Goal: Information Seeking & Learning: Compare options

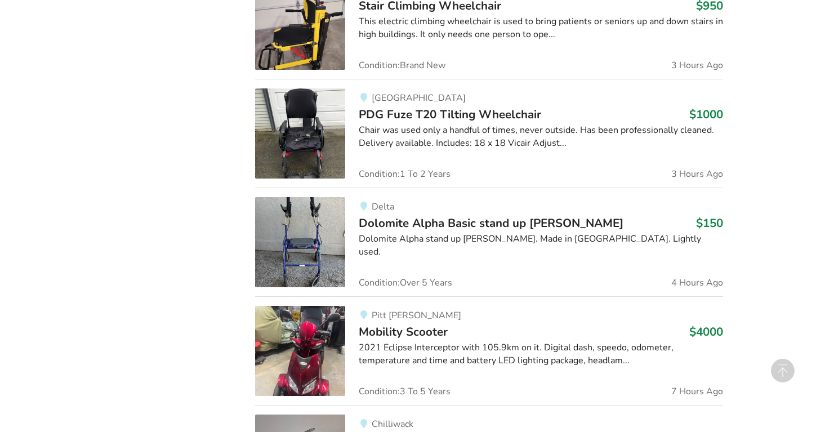
scroll to position [794, 0]
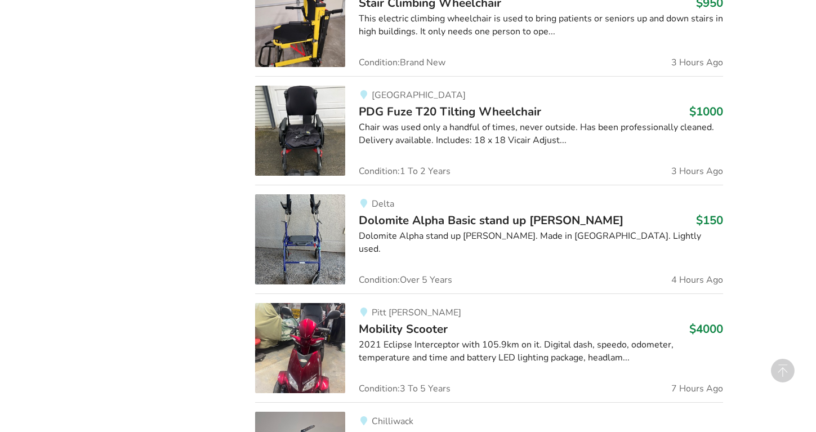
click at [389, 221] on span "Dolomite Alpha Basic stand up [PERSON_NAME]" at bounding box center [491, 220] width 265 height 16
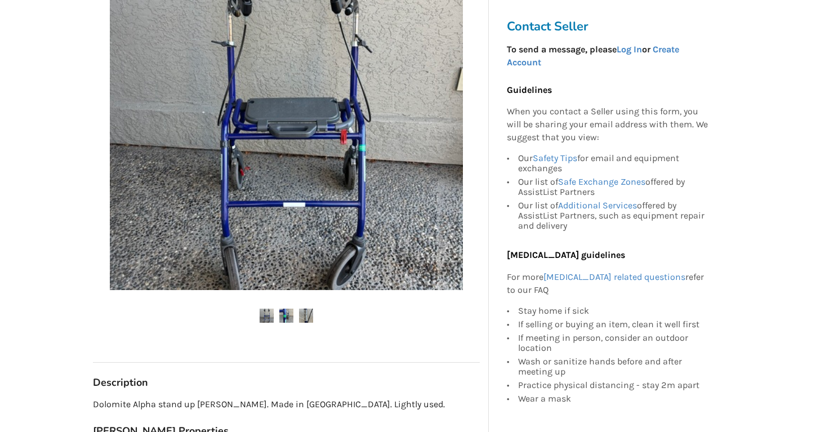
scroll to position [279, 0]
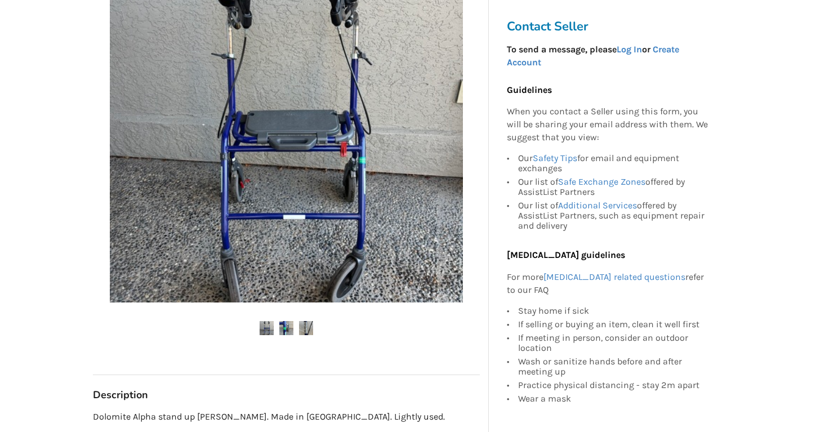
click at [310, 328] on img at bounding box center [306, 328] width 14 height 14
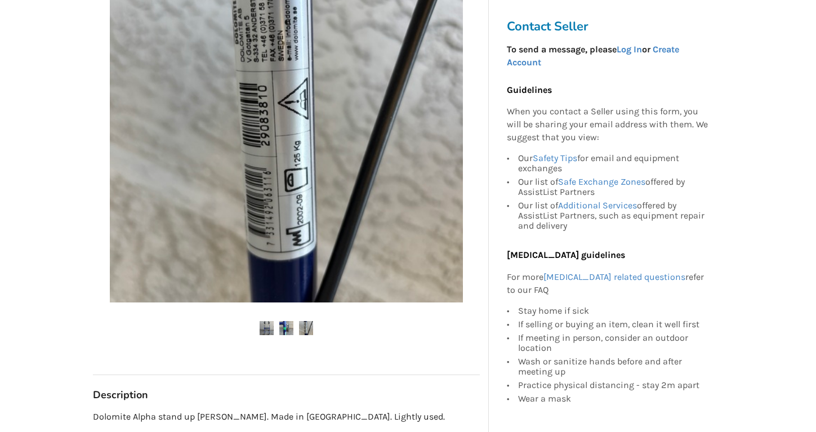
click at [267, 330] on img at bounding box center [267, 328] width 14 height 14
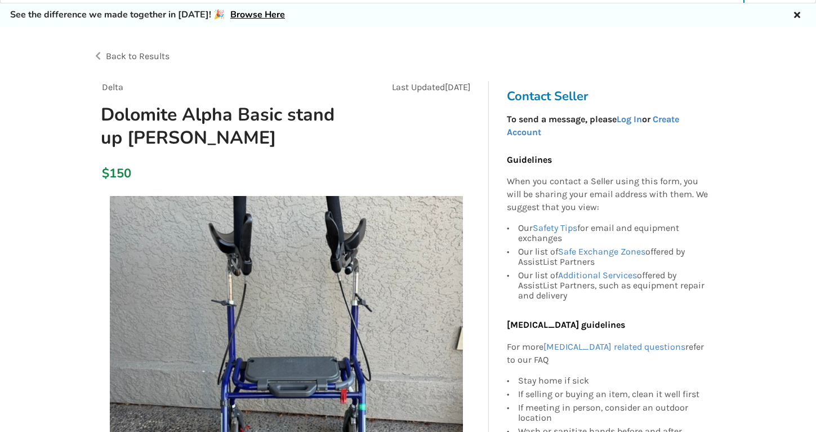
scroll to position [0, 0]
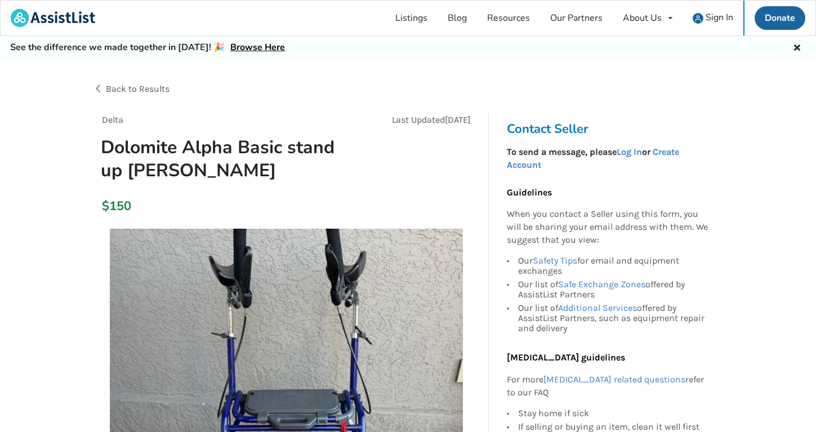
click at [134, 89] on span "Back to Results" at bounding box center [138, 88] width 64 height 11
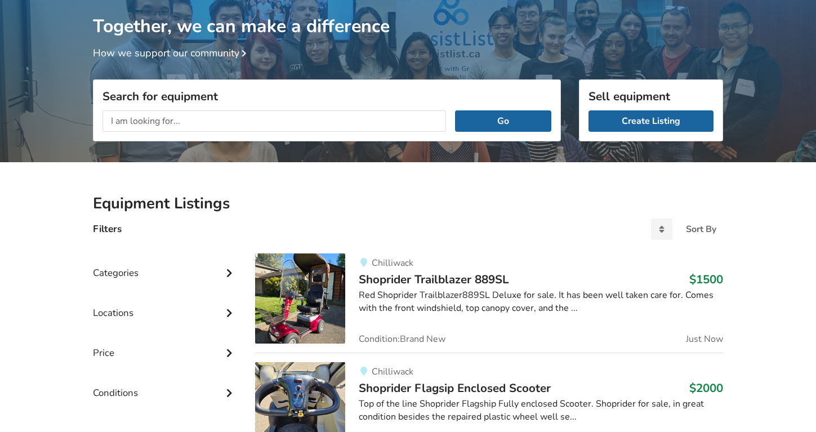
scroll to position [68, 0]
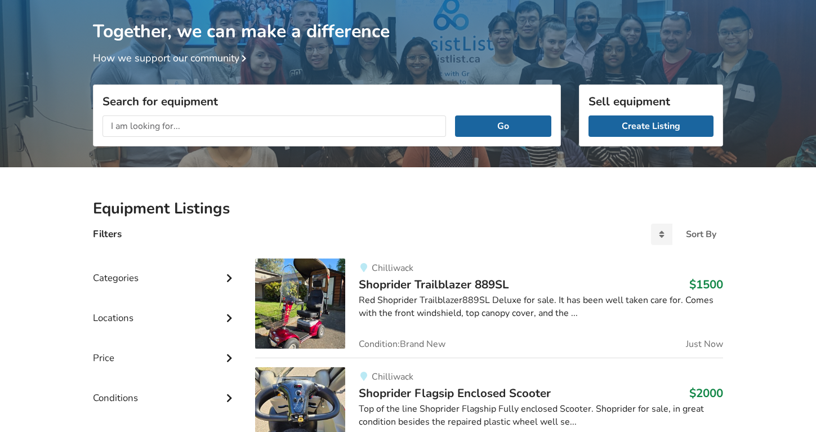
click at [221, 127] on input "text" at bounding box center [275, 126] width 344 height 21
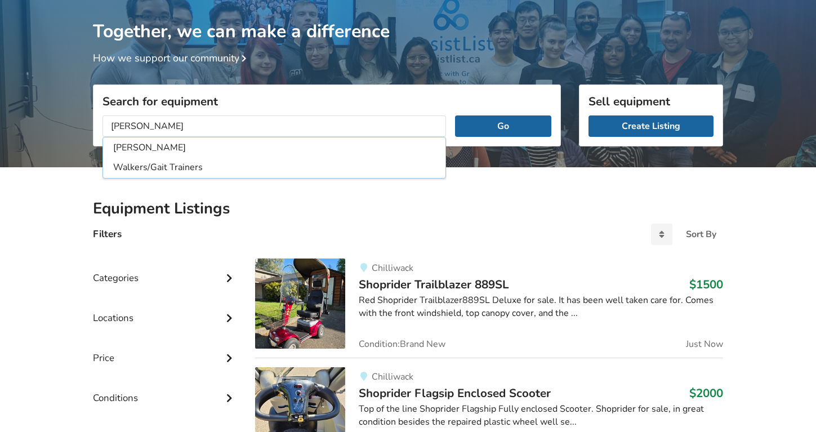
type input "[PERSON_NAME]"
click at [455, 116] on button "Go" at bounding box center [503, 126] width 96 height 21
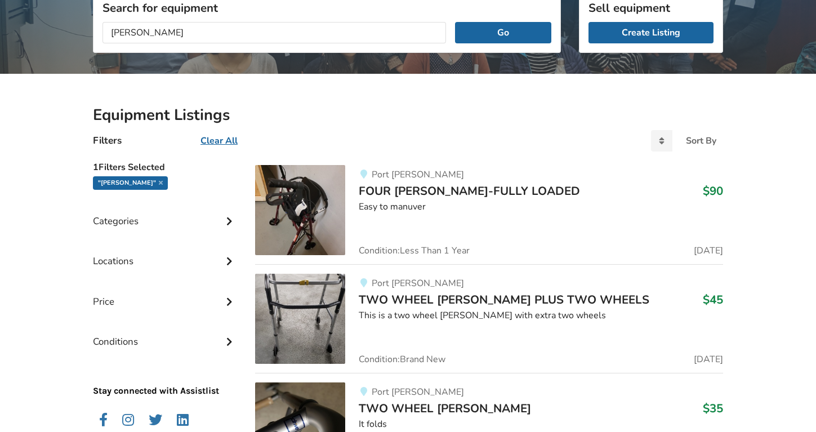
scroll to position [164, 0]
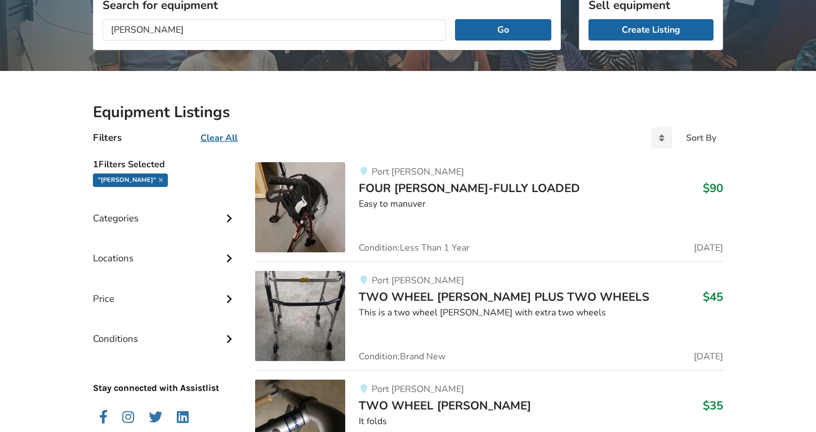
click at [322, 188] on img at bounding box center [300, 207] width 90 height 90
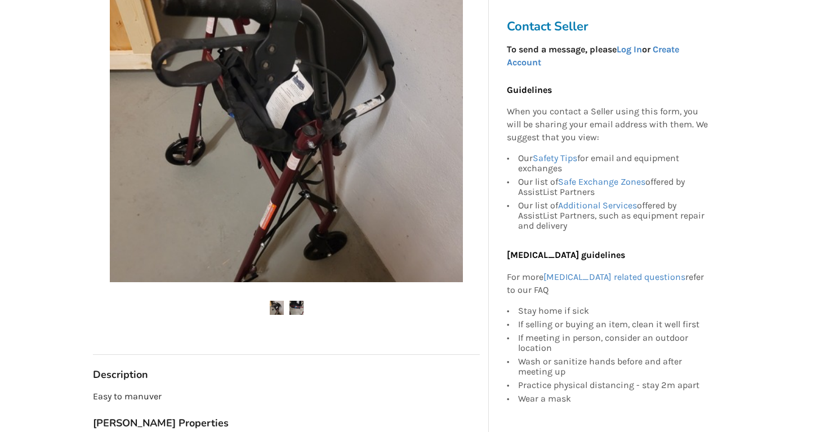
scroll to position [304, 0]
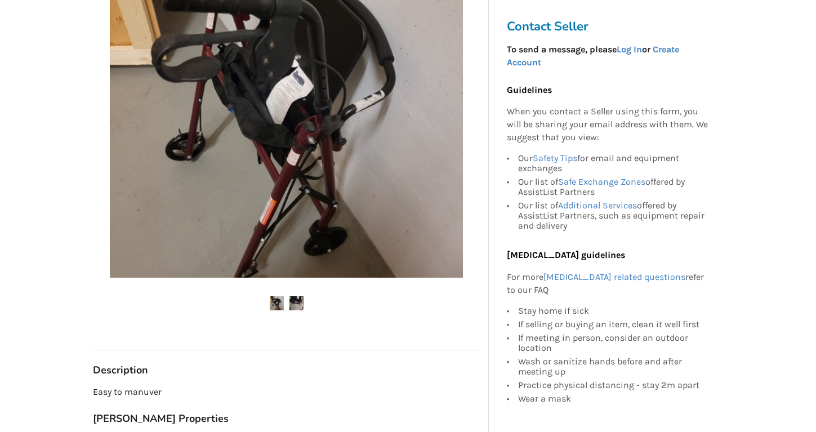
click at [299, 299] on img at bounding box center [297, 303] width 14 height 14
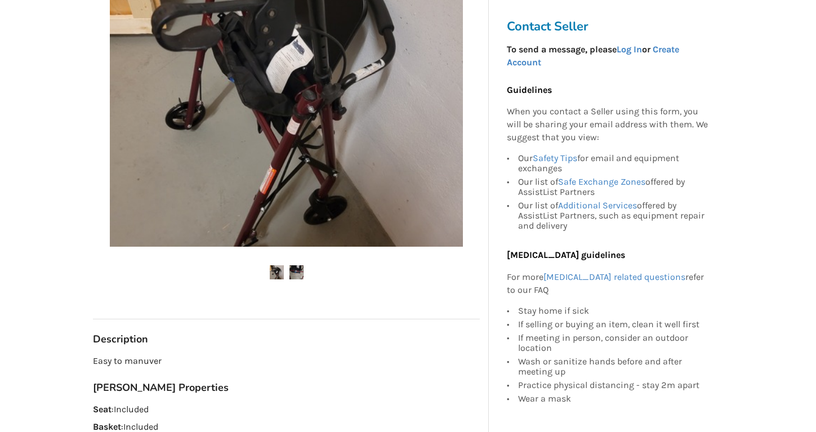
scroll to position [336, 0]
click at [296, 271] on img at bounding box center [297, 272] width 14 height 14
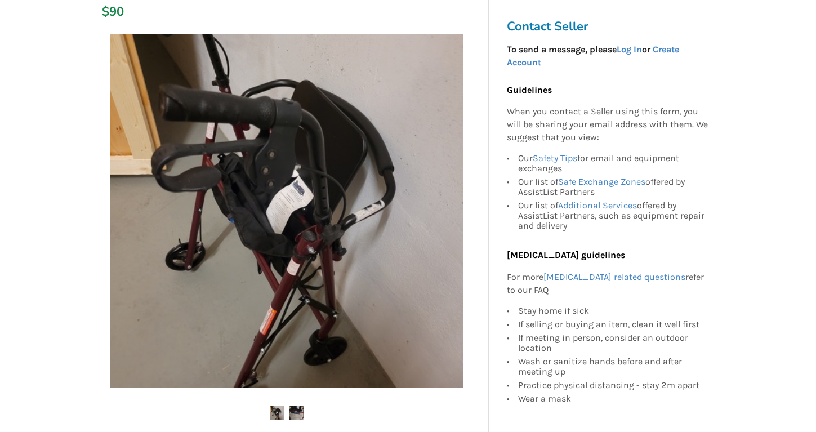
scroll to position [0, 0]
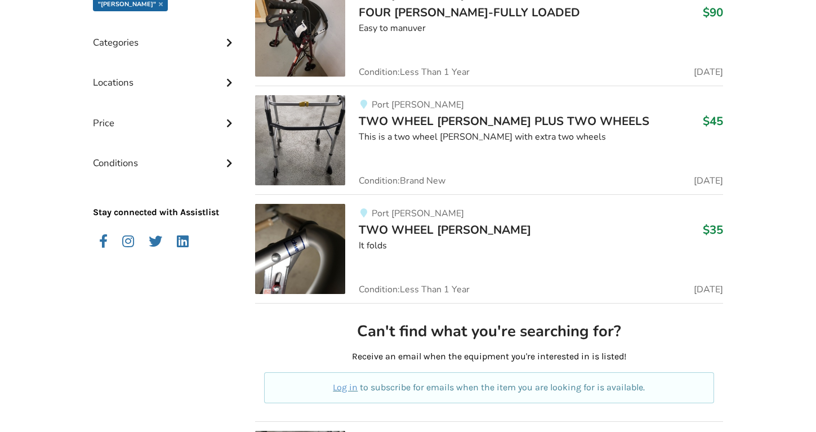
scroll to position [341, 0]
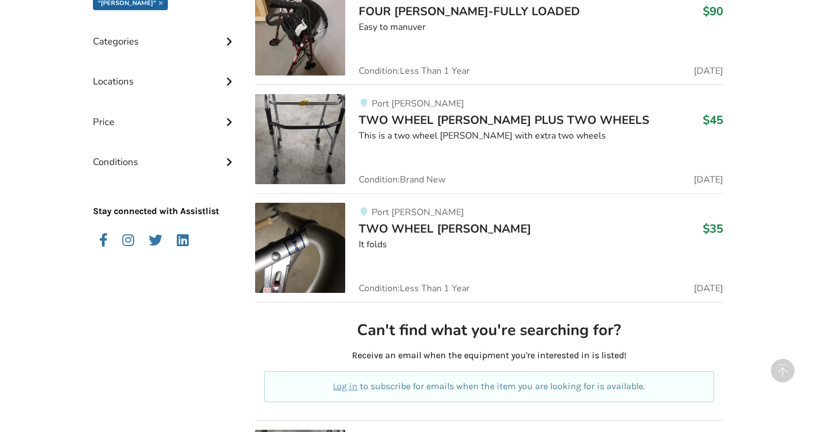
click at [294, 247] on img at bounding box center [300, 248] width 90 height 90
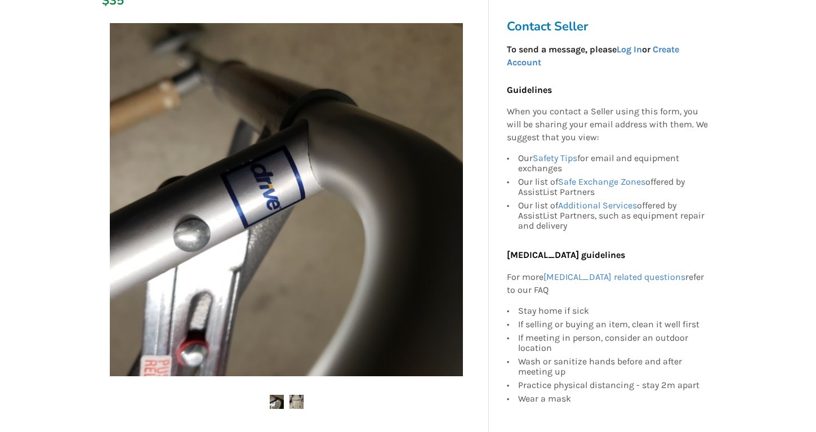
scroll to position [206, 0]
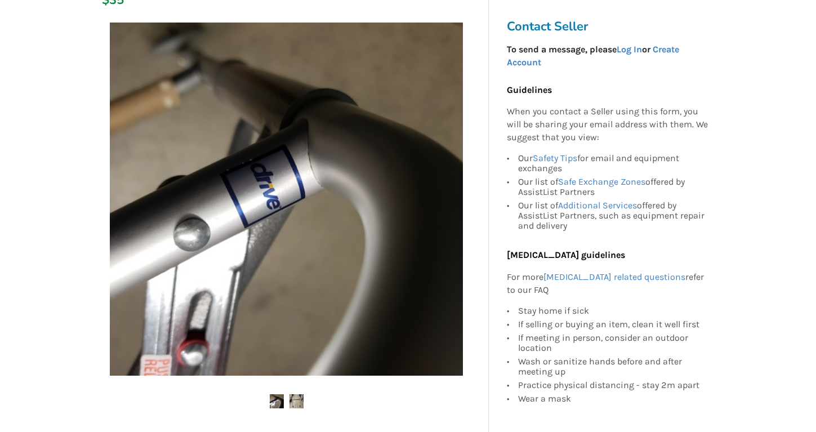
click at [298, 394] on img at bounding box center [297, 401] width 14 height 14
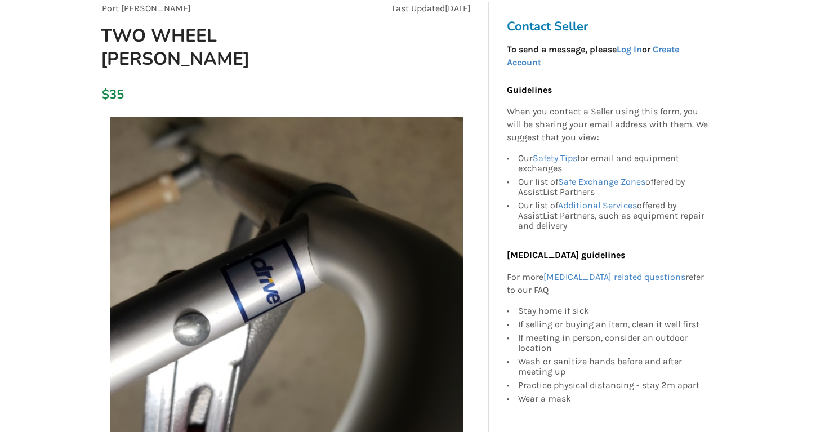
scroll to position [0, 0]
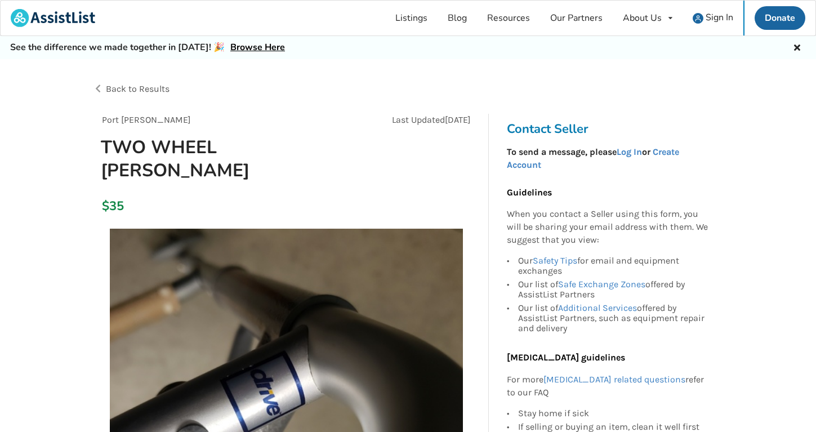
click at [103, 90] on div "Back to Results" at bounding box center [251, 89] width 316 height 32
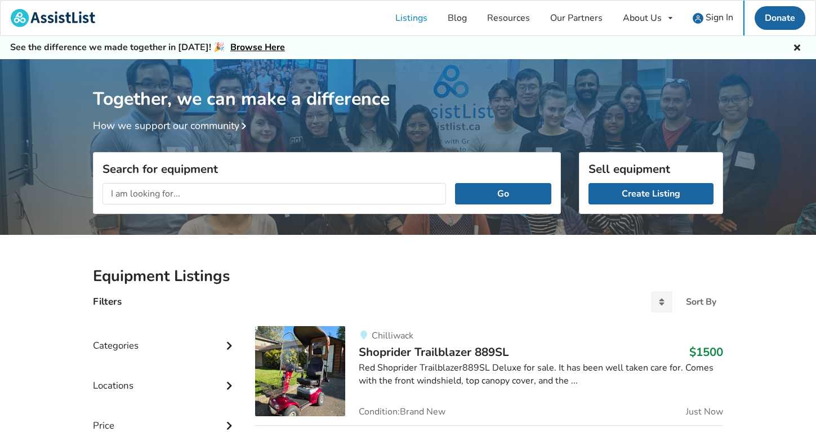
click at [361, 193] on input "text" at bounding box center [275, 193] width 344 height 21
click at [138, 345] on div "Categories" at bounding box center [165, 337] width 144 height 40
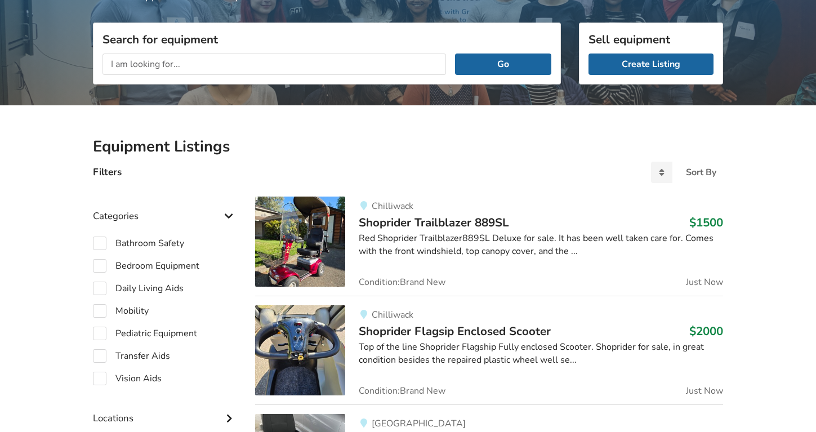
scroll to position [134, 0]
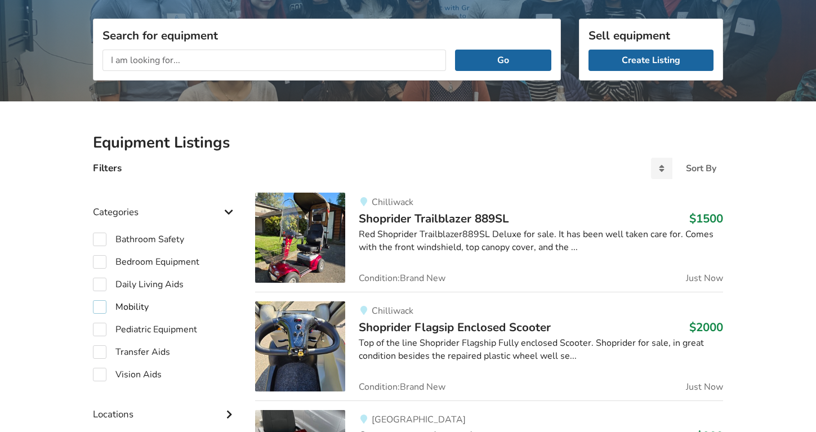
click at [104, 304] on label "Mobility" at bounding box center [121, 307] width 56 height 14
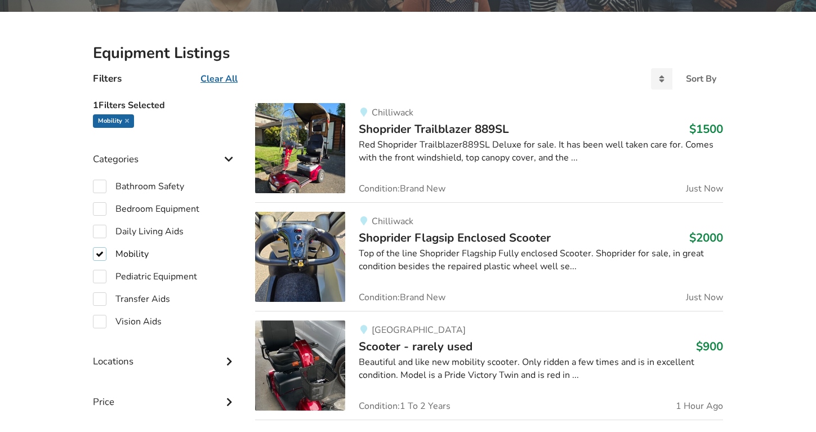
scroll to position [222, 0]
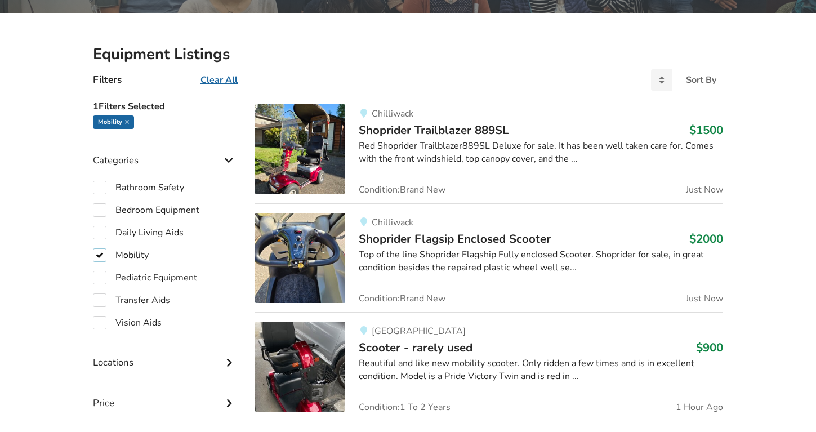
click at [100, 256] on label "Mobility" at bounding box center [121, 255] width 56 height 14
checkbox input "false"
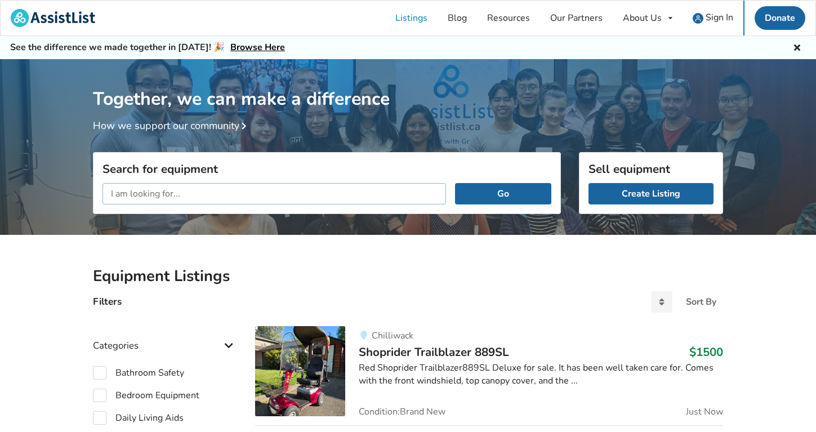
click at [158, 193] on input "text" at bounding box center [275, 193] width 344 height 21
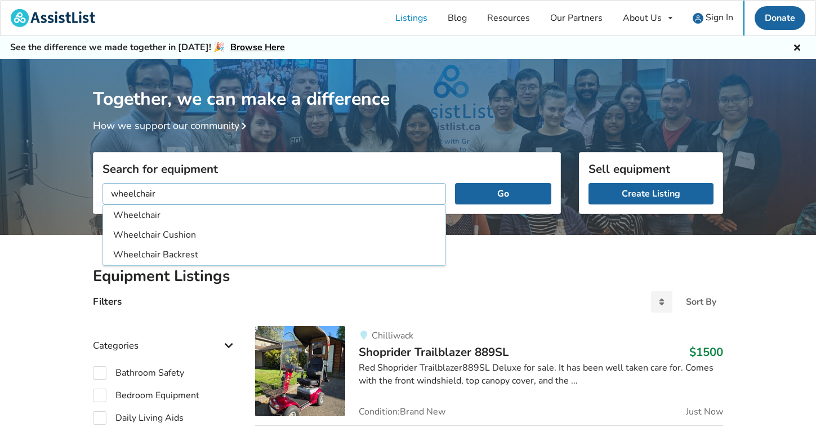
type input "wheelchair"
click at [455, 183] on button "Go" at bounding box center [503, 193] width 96 height 21
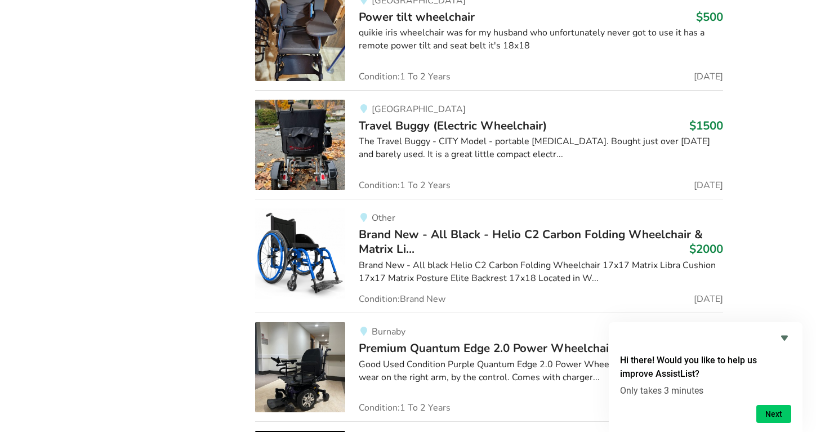
scroll to position [1227, 0]
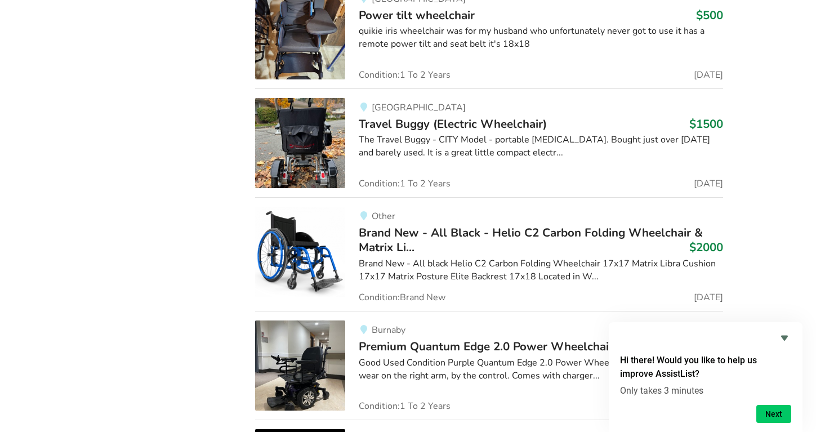
click at [379, 122] on span "Travel Buggy (Electric Wheelchair)" at bounding box center [453, 124] width 188 height 16
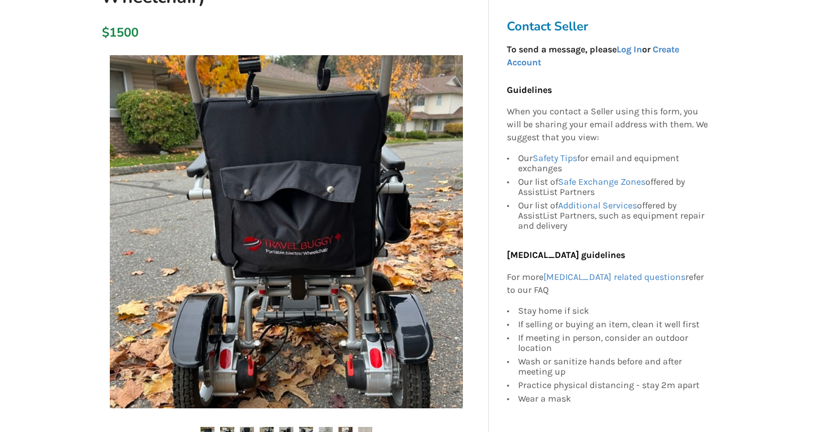
scroll to position [174, 0]
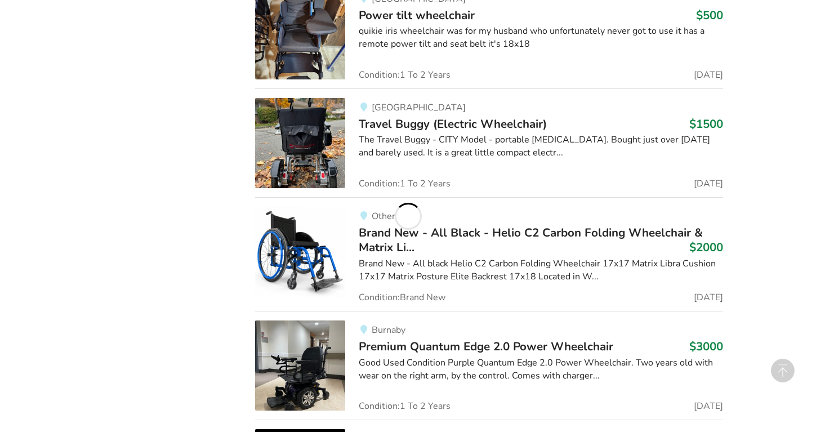
click at [393, 247] on span "Brand New - All Black - Helio C2 Carbon Folding Wheelchair & Matrix Li..." at bounding box center [531, 240] width 344 height 30
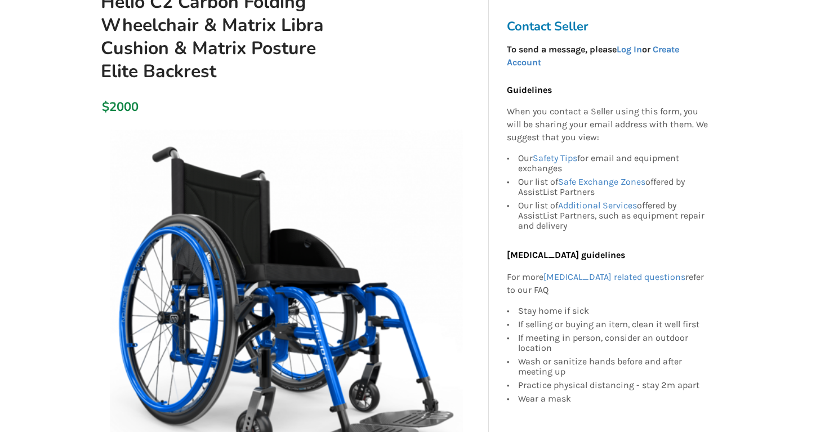
scroll to position [167, 0]
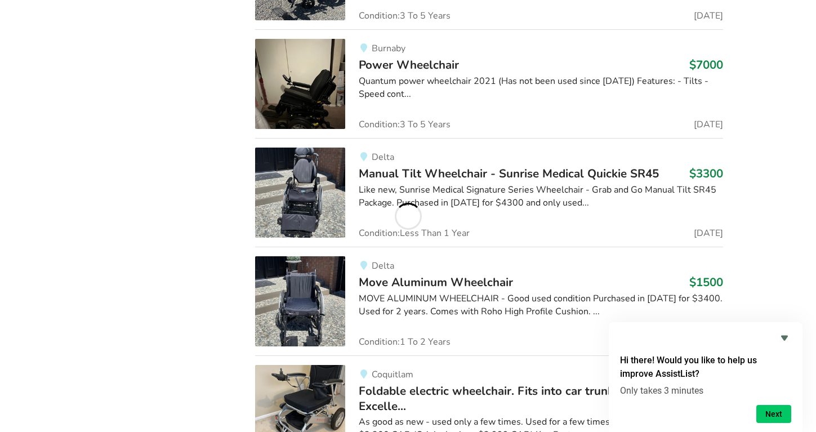
scroll to position [2123, 0]
